Goal: Transaction & Acquisition: Download file/media

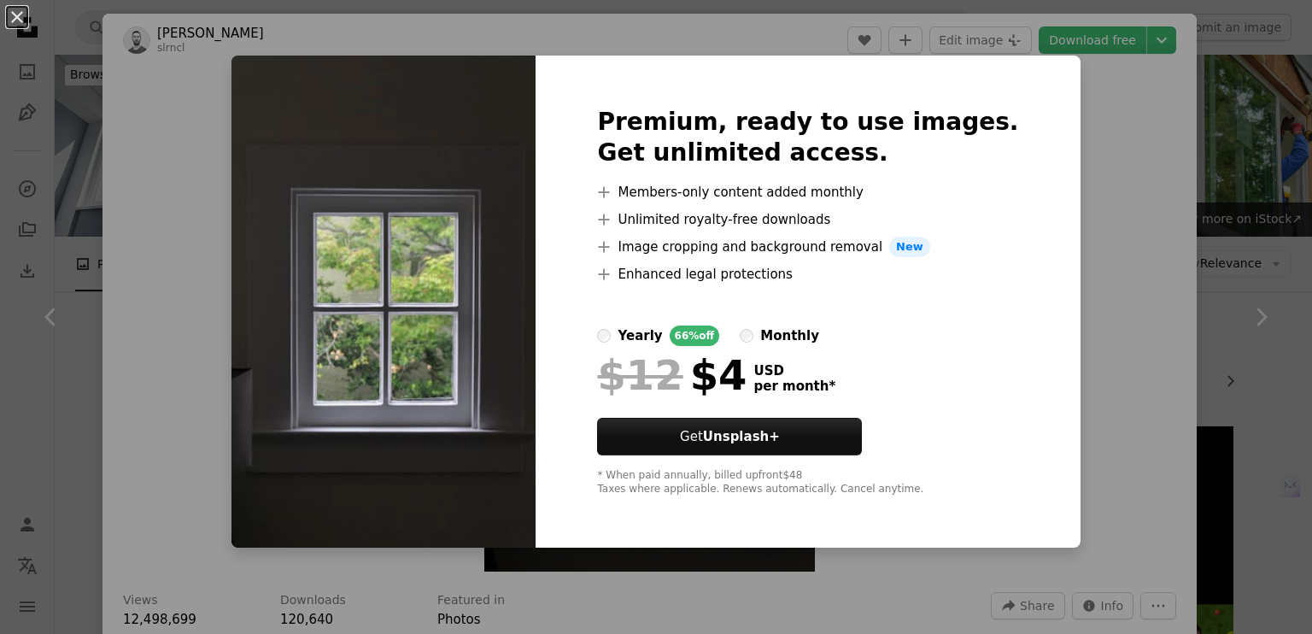
scroll to position [431, 0]
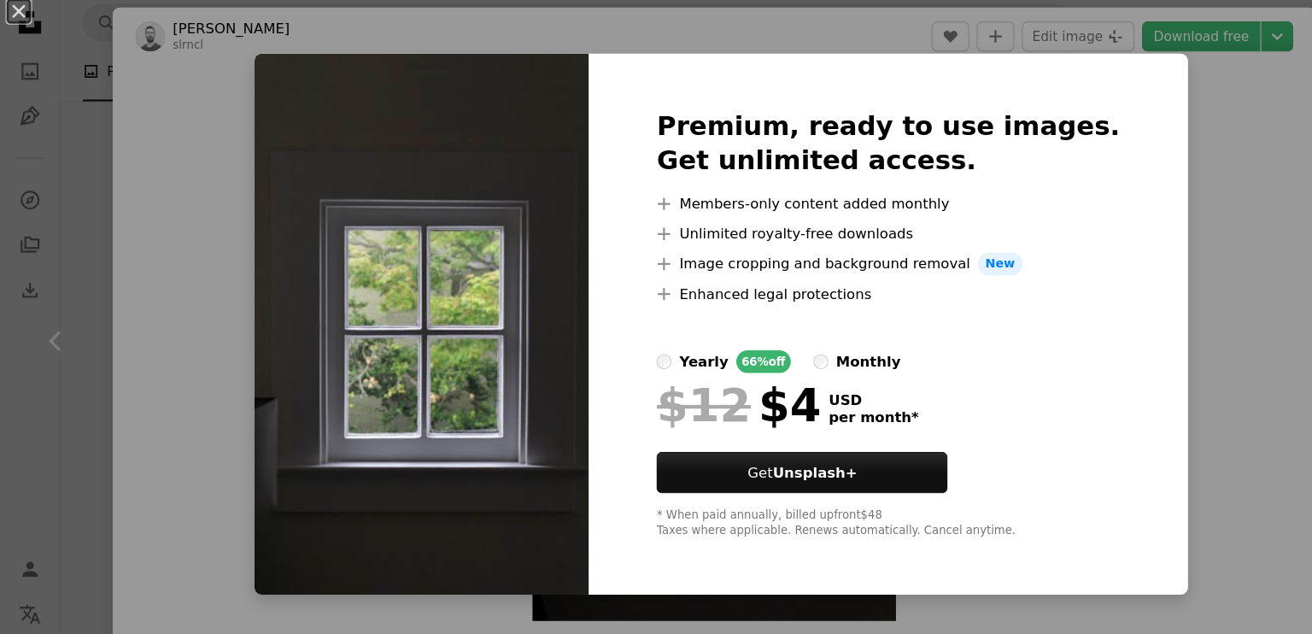
click at [1119, 174] on div "An X shape Premium, ready to use images. Get unlimited access. A plus sign Memb…" at bounding box center [656, 317] width 1312 height 634
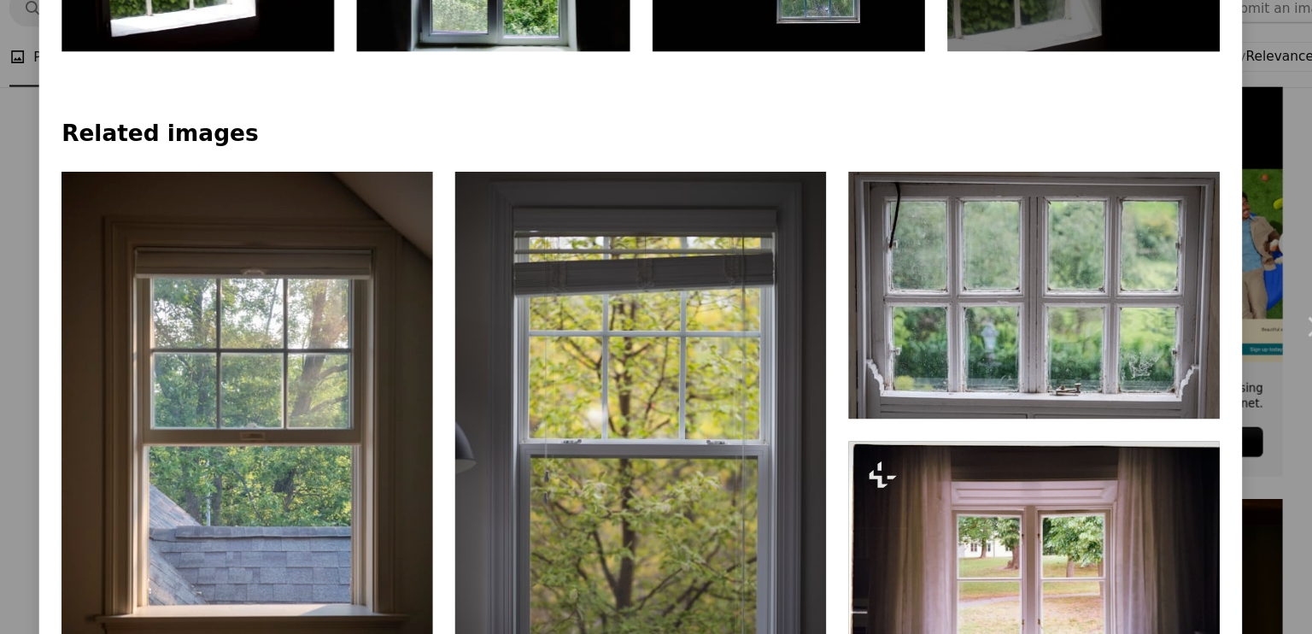
scroll to position [1008, 0]
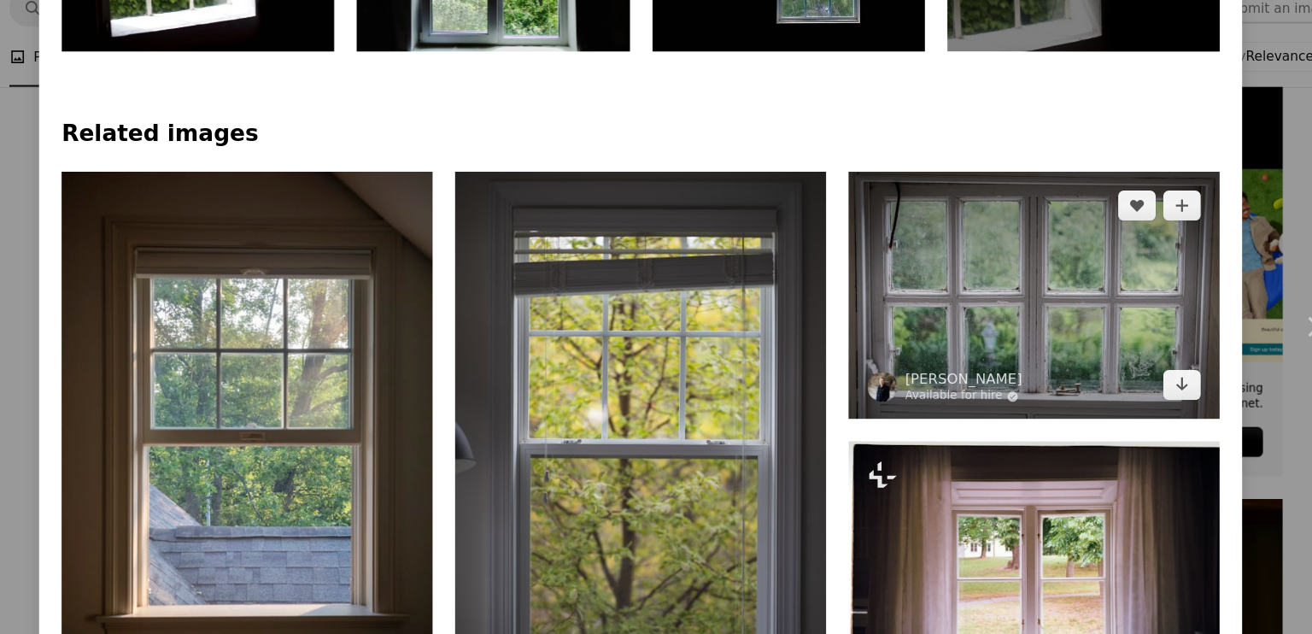
click at [1058, 287] on img at bounding box center [1007, 288] width 337 height 225
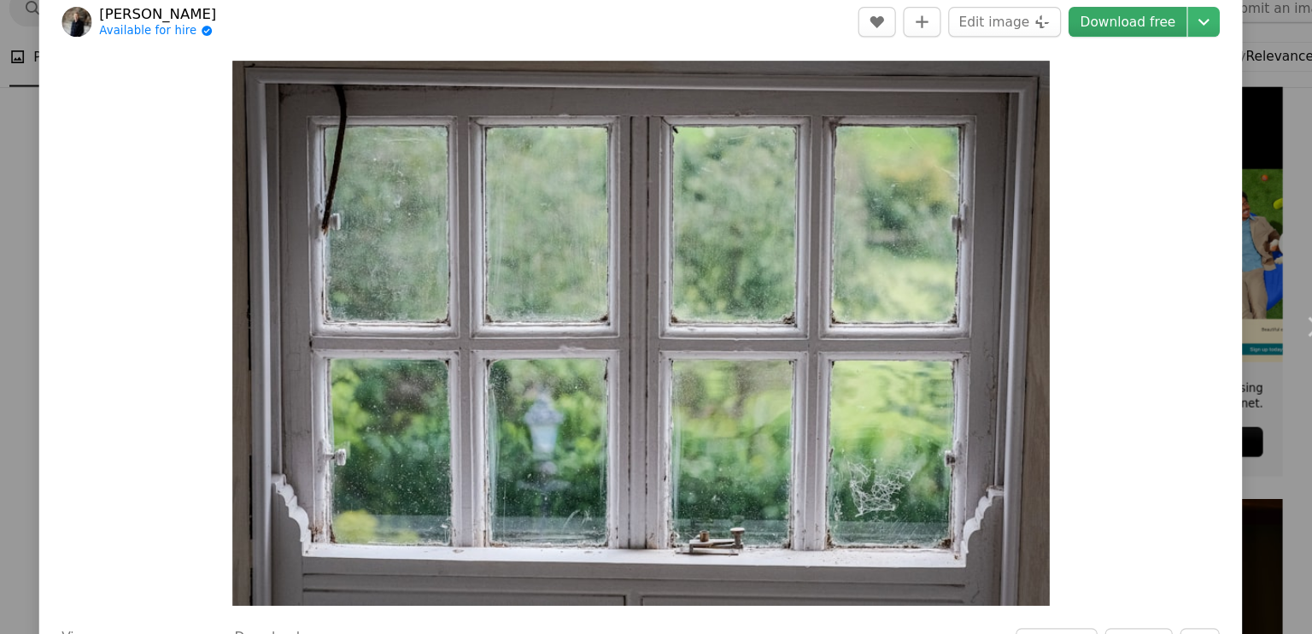
click at [1104, 40] on link "Download free" at bounding box center [1093, 39] width 108 height 27
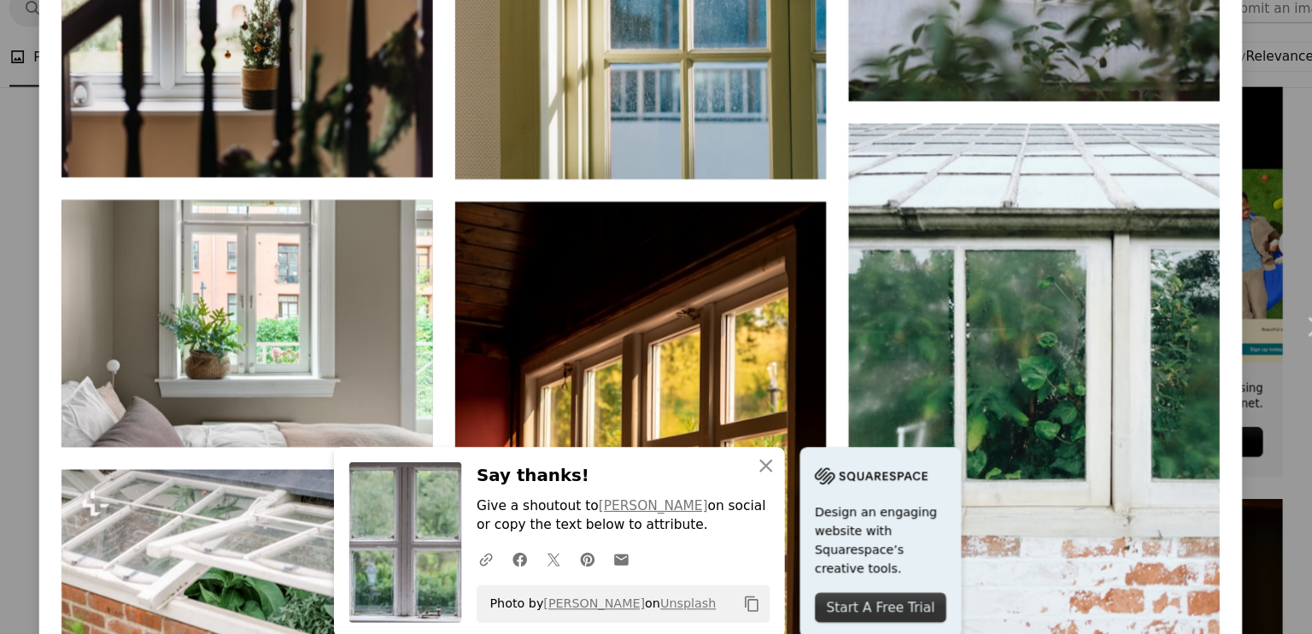
scroll to position [5096, 0]
